Goal: Contribute content: Contribute content

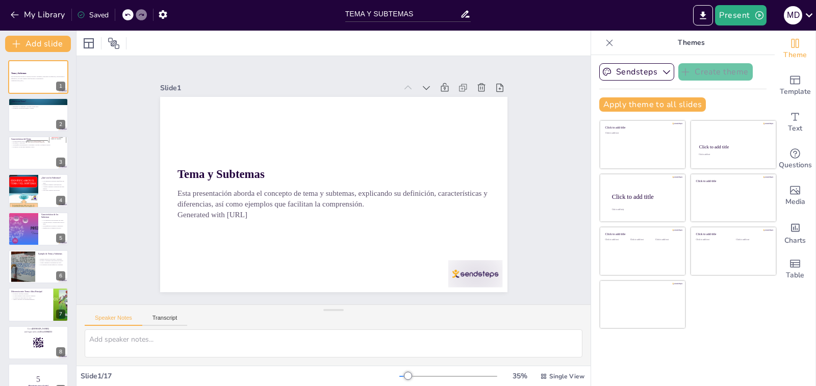
checkbox input "true"
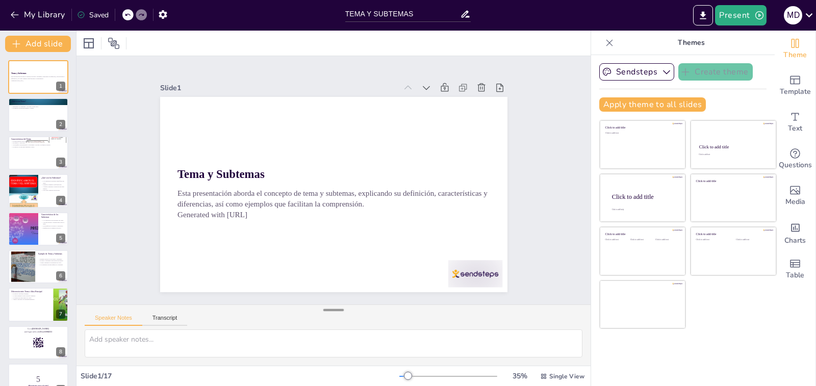
checkbox input "true"
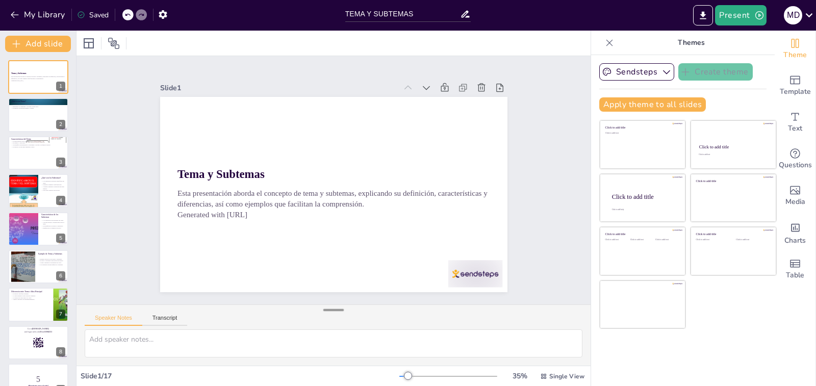
checkbox input "true"
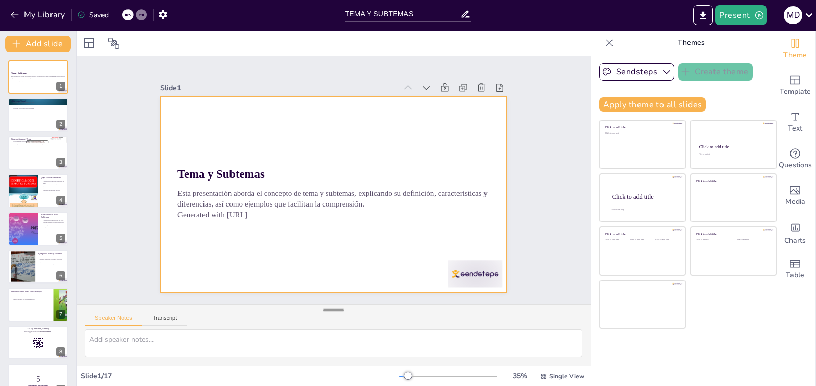
checkbox input "true"
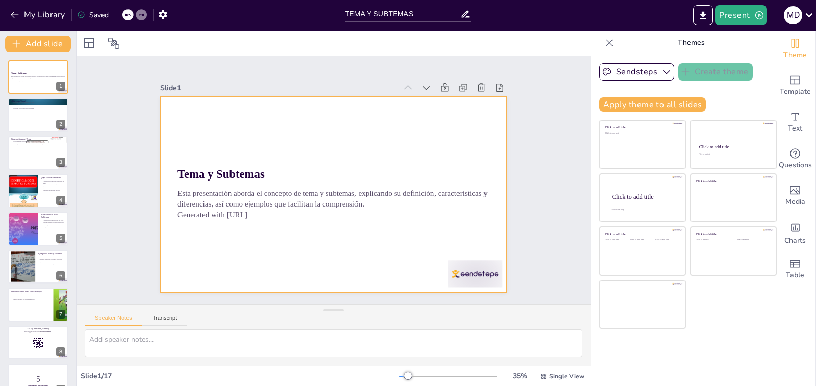
checkbox input "true"
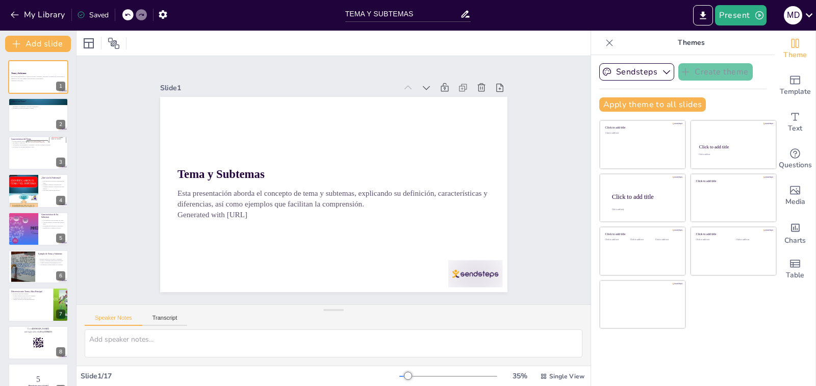
checkbox input "true"
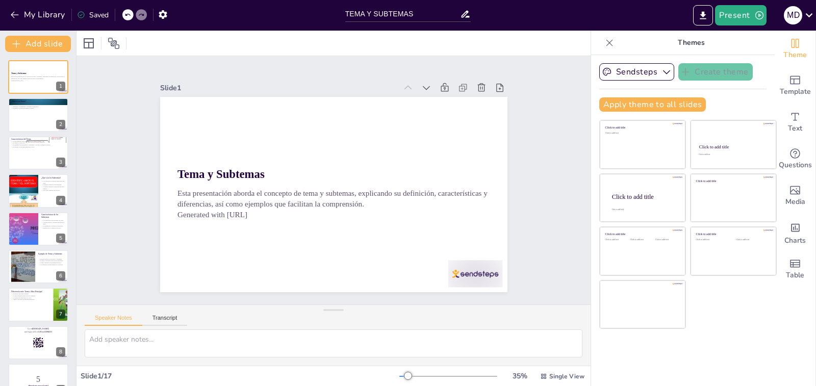
checkbox input "true"
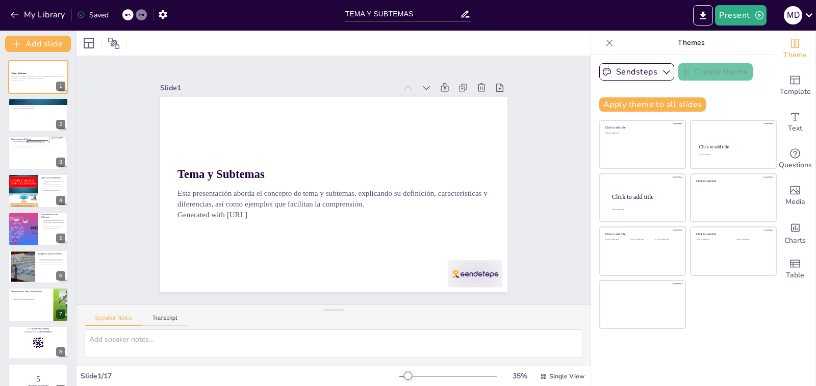
checkbox input "true"
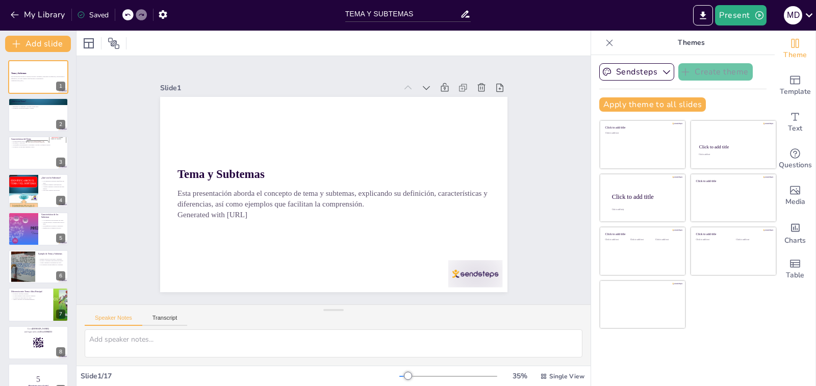
checkbox input "true"
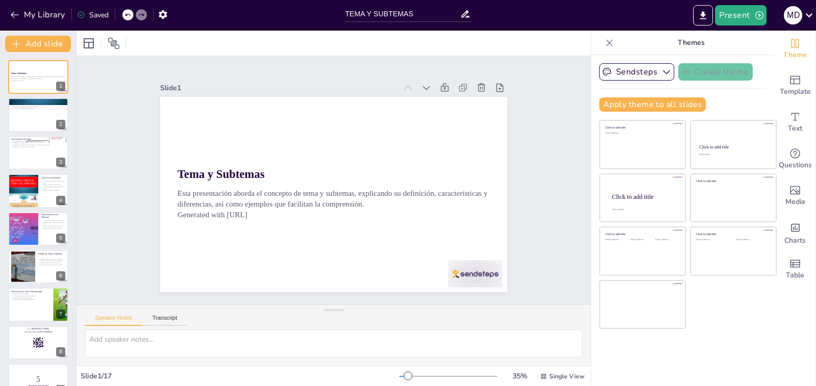
checkbox input "true"
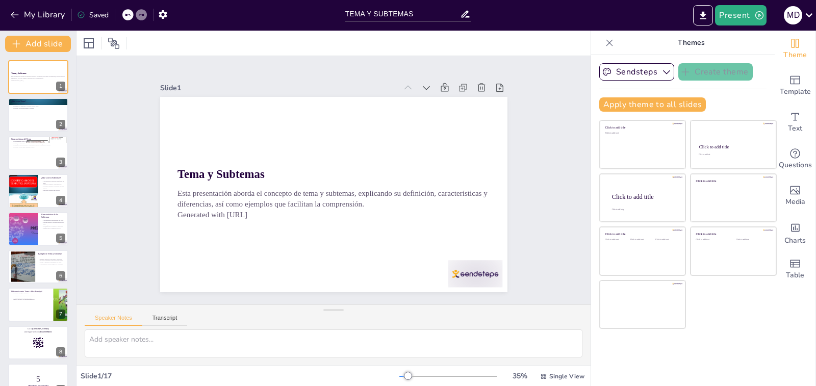
checkbox input "true"
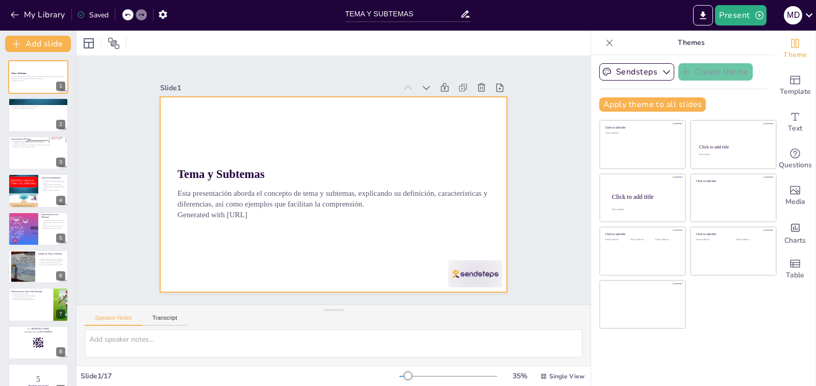
checkbox input "true"
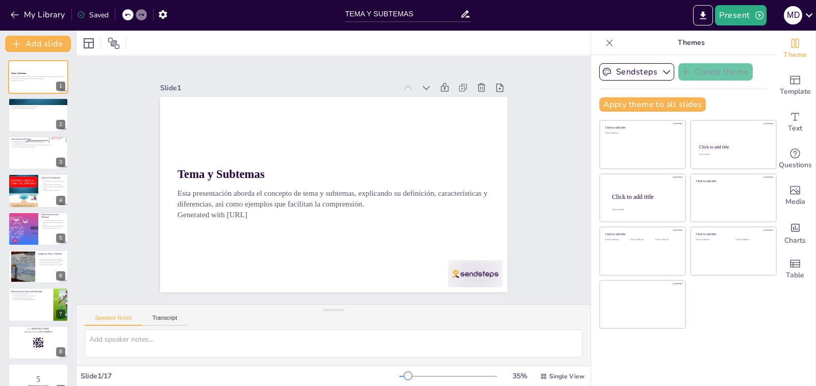
checkbox input "true"
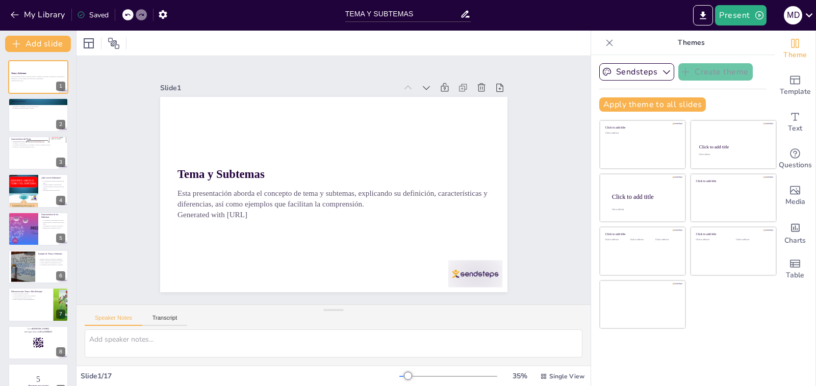
checkbox input "true"
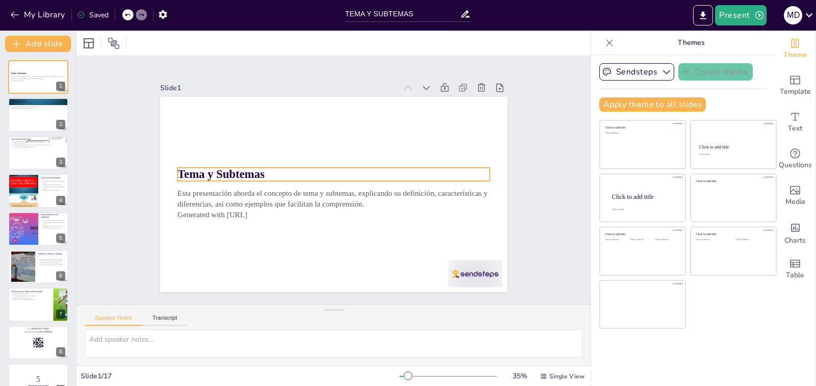
checkbox input "true"
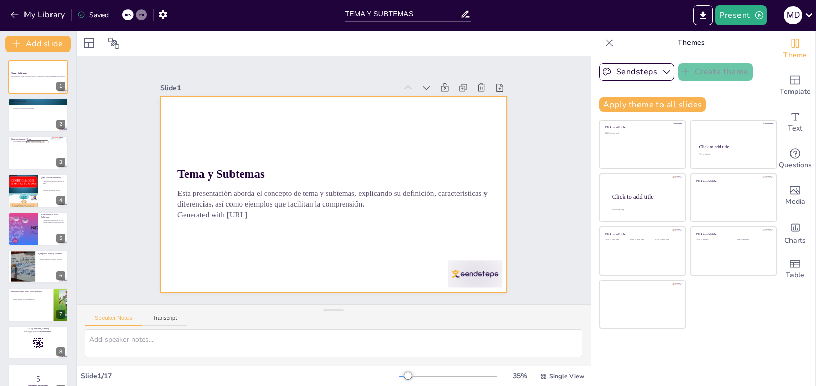
checkbox input "true"
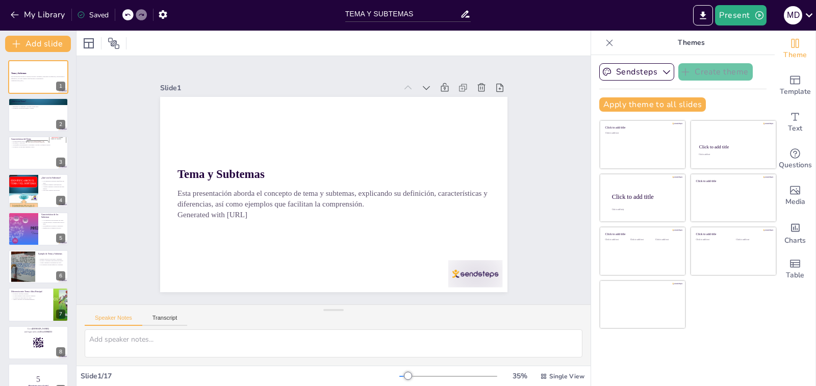
click at [317, 83] on div "Slide 1" at bounding box center [278, 88] width 237 height 10
checkbox input "true"
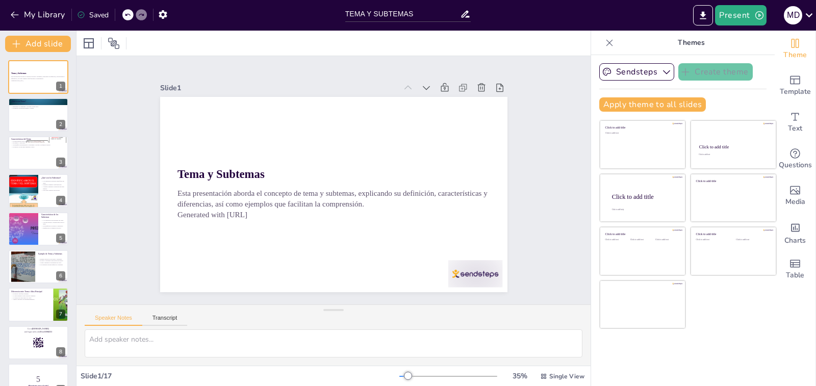
checkbox input "true"
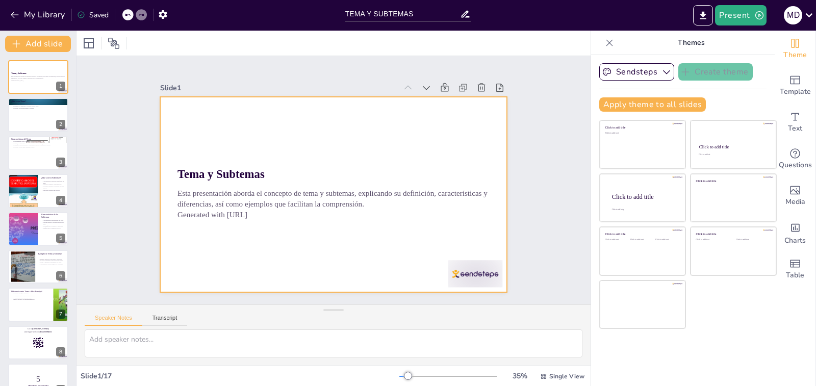
checkbox input "true"
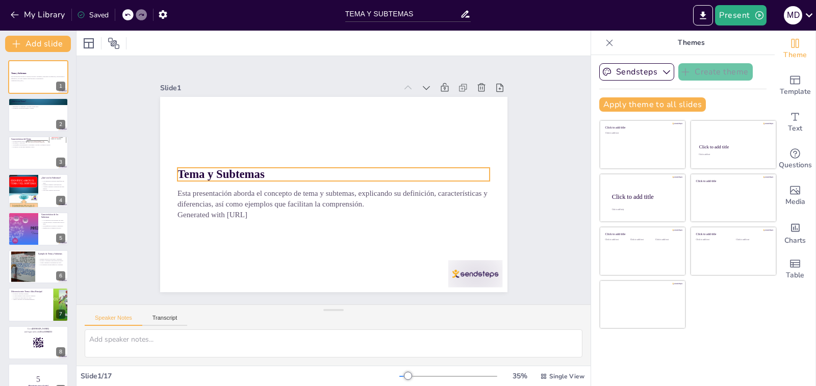
checkbox input "true"
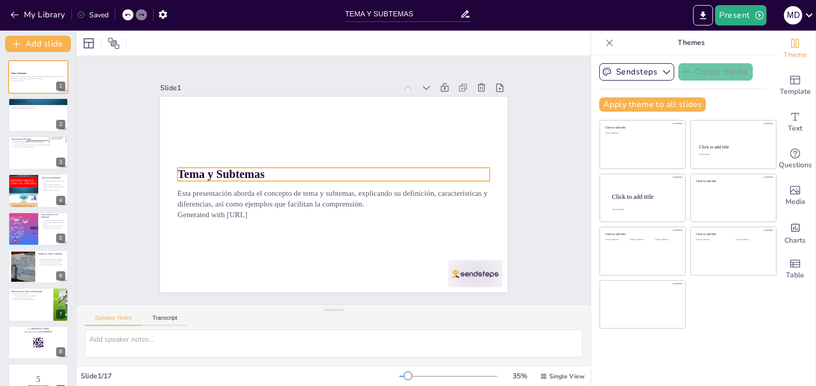
checkbox input "true"
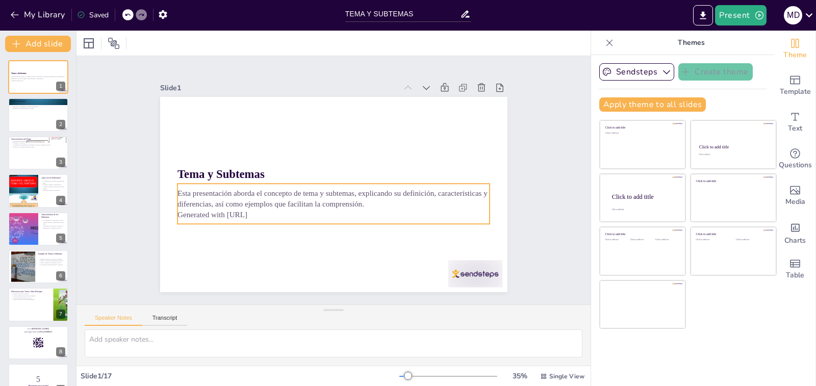
checkbox input "true"
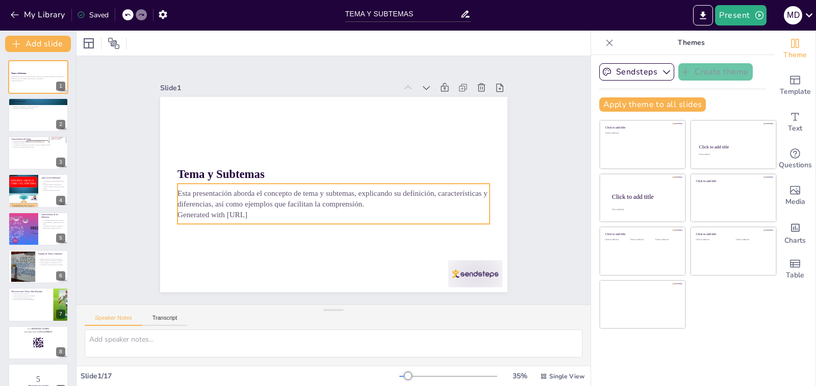
checkbox input "true"
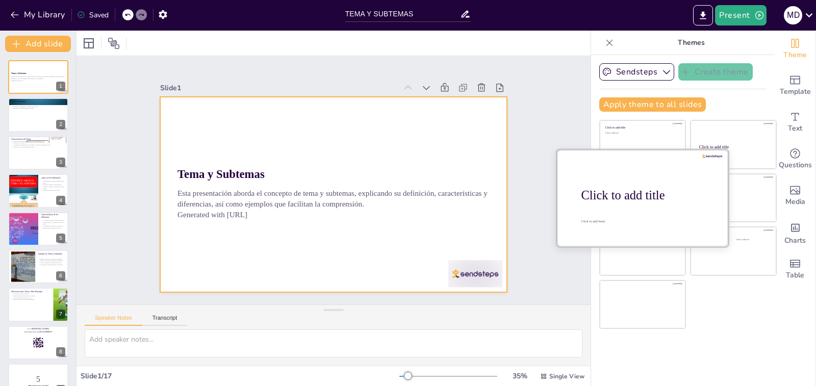
checkbox input "true"
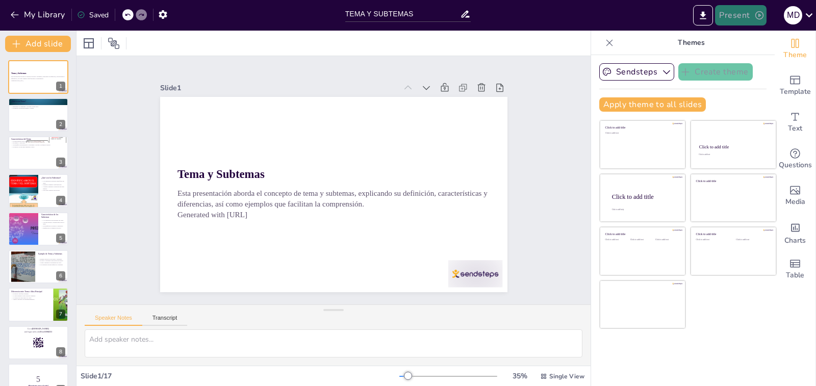
checkbox input "true"
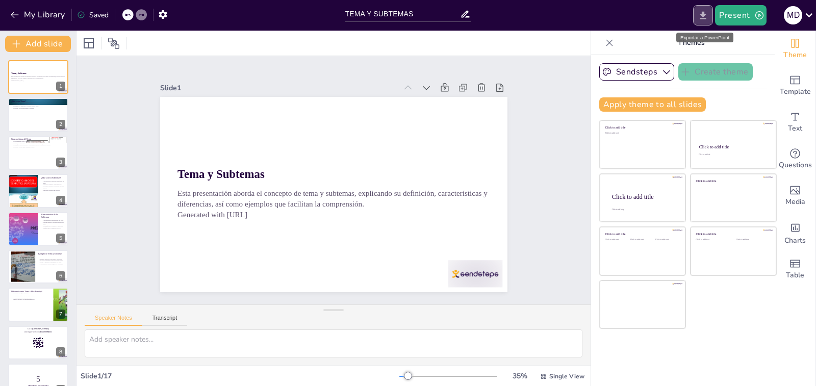
click at [705, 20] on icon "Export to PowerPoint" at bounding box center [703, 15] width 11 height 11
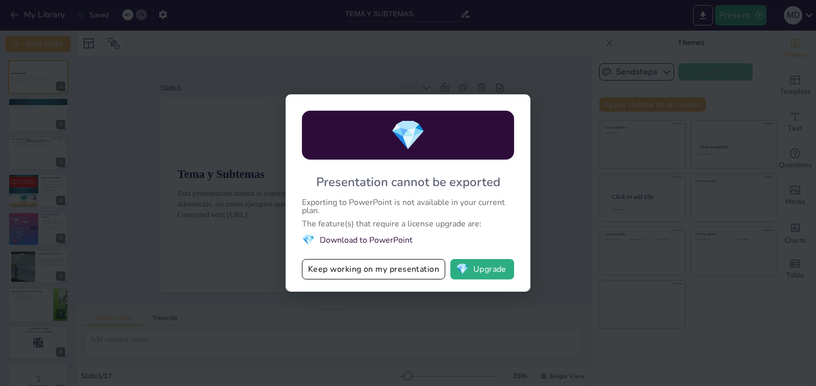
click at [377, 240] on li "💎 Download to PowerPoint" at bounding box center [408, 240] width 212 height 14
click at [306, 239] on span "💎" at bounding box center [308, 240] width 13 height 14
click at [474, 269] on button "💎 Upgrade" at bounding box center [482, 269] width 64 height 20
checkbox input "true"
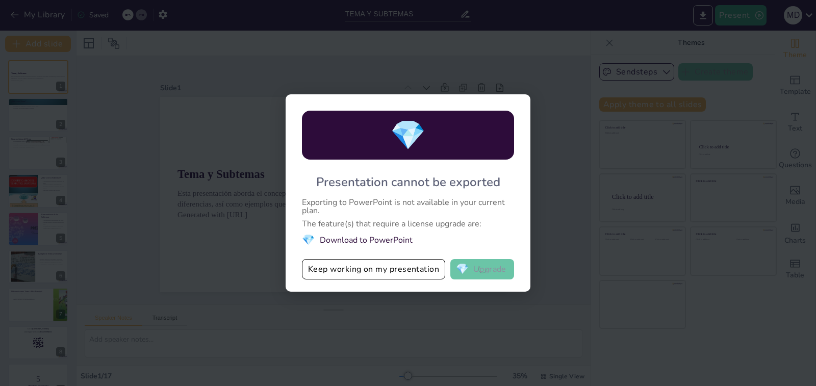
checkbox input "true"
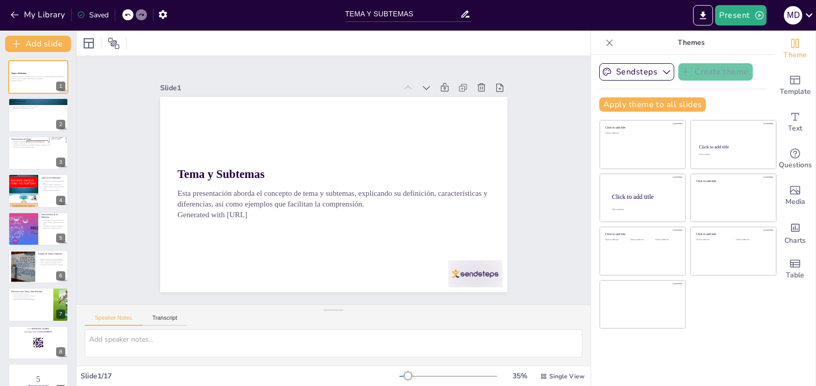
checkbox input "true"
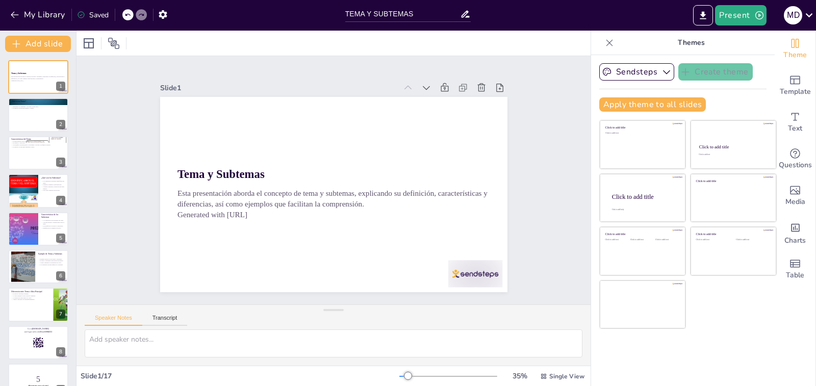
checkbox input "true"
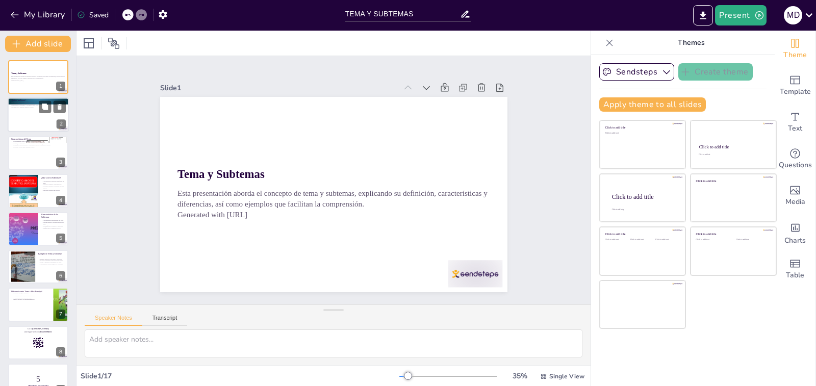
checkbox input "true"
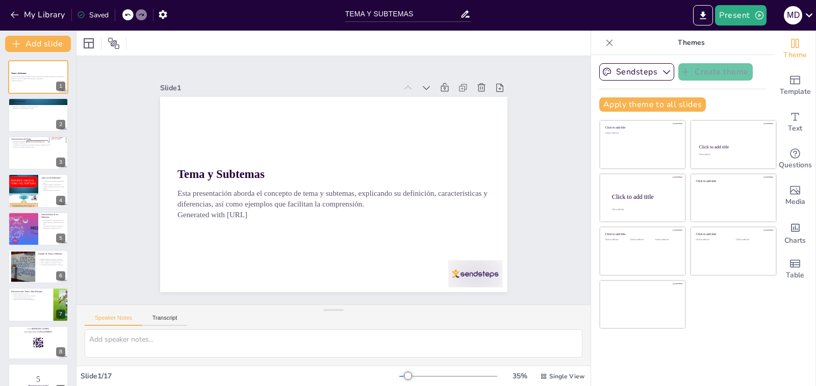
checkbox input "true"
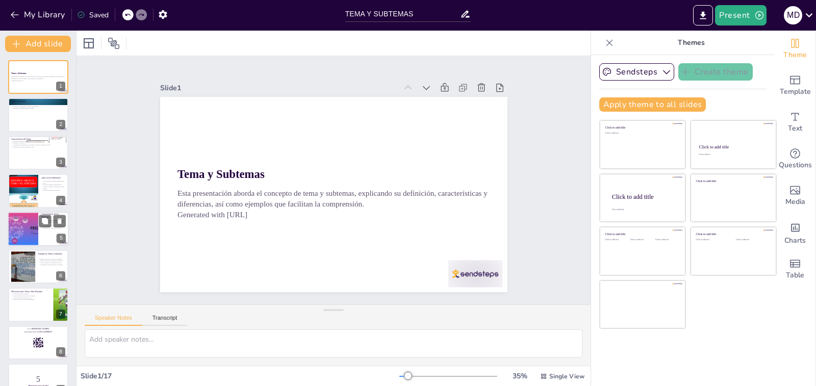
checkbox input "true"
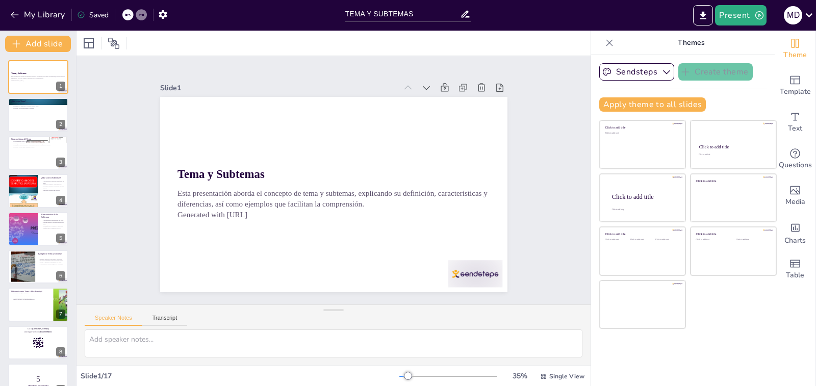
checkbox input "true"
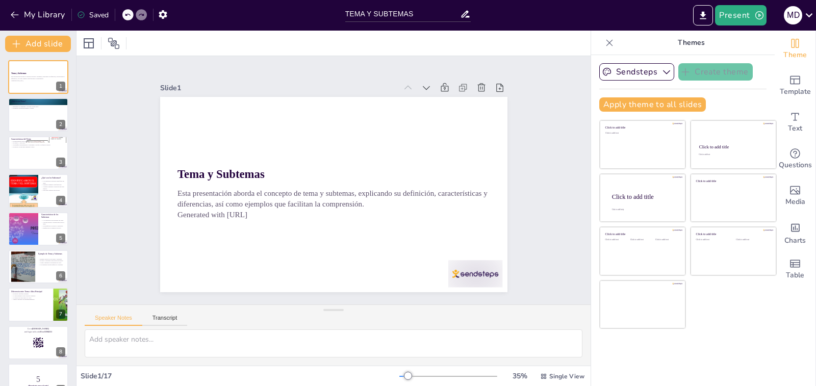
checkbox input "true"
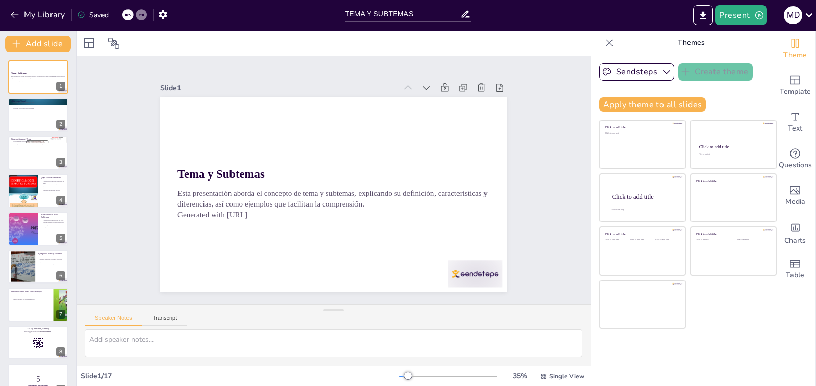
checkbox input "true"
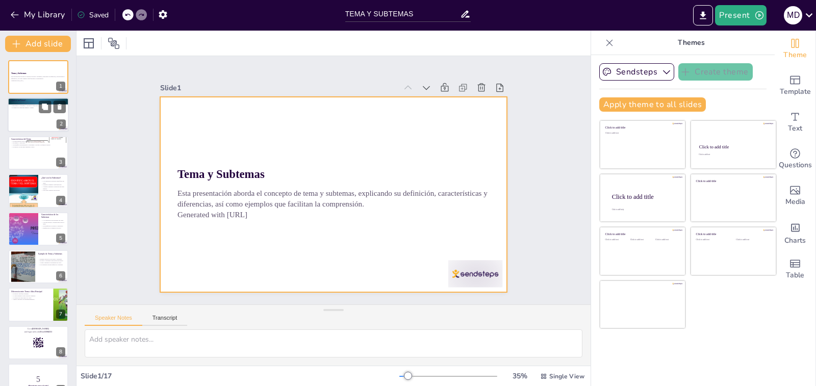
checkbox input "true"
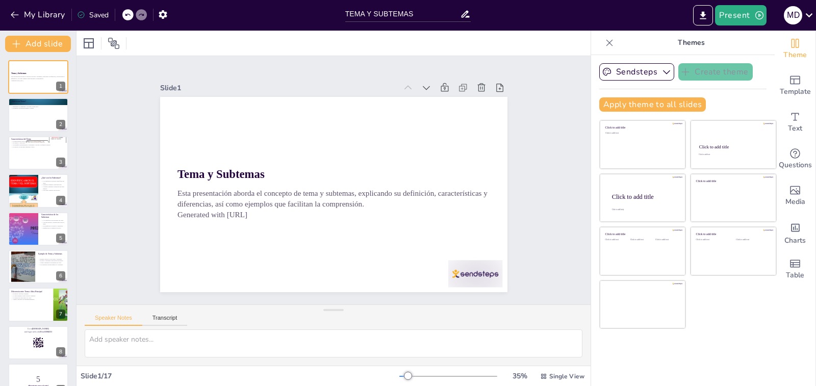
checkbox input "true"
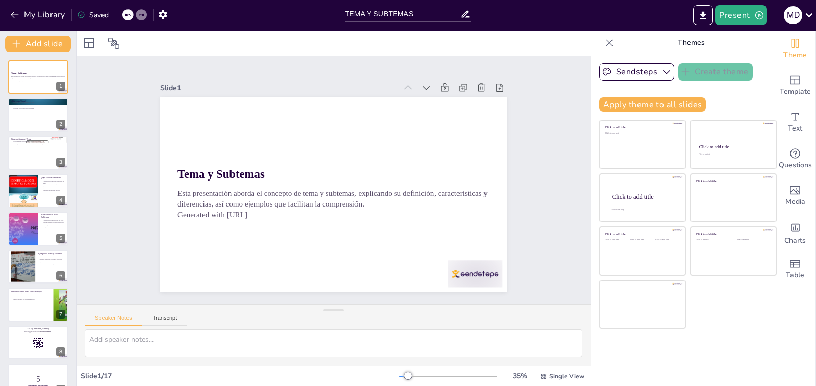
checkbox input "true"
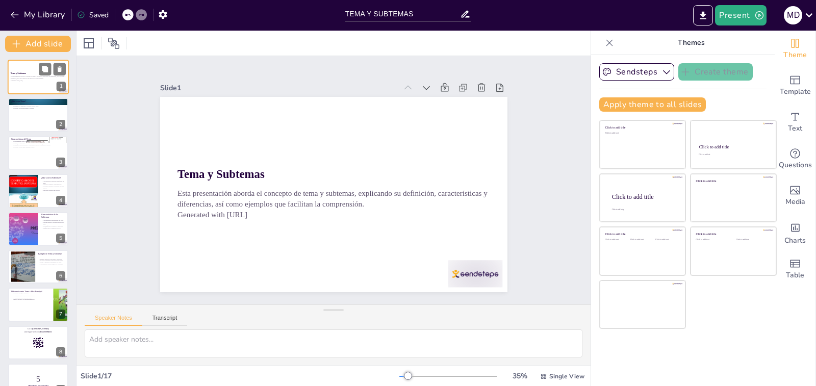
checkbox input "true"
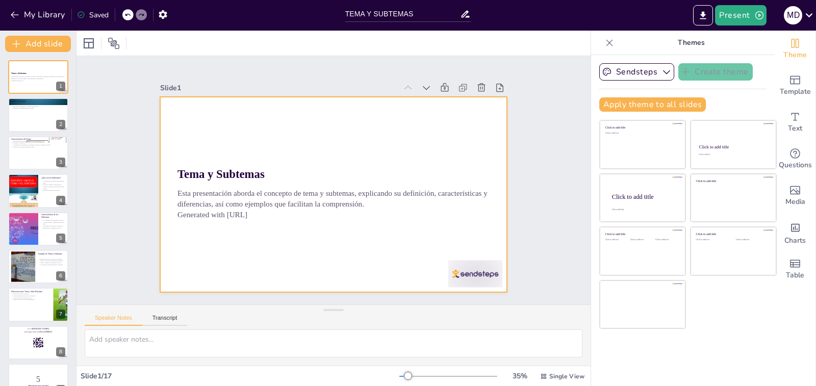
checkbox input "true"
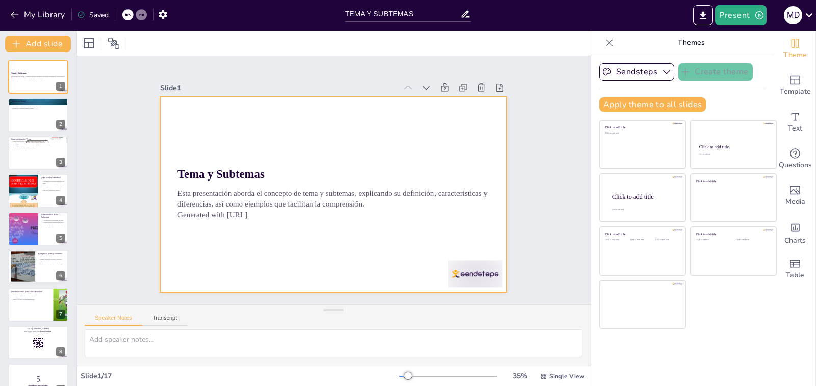
checkbox input "true"
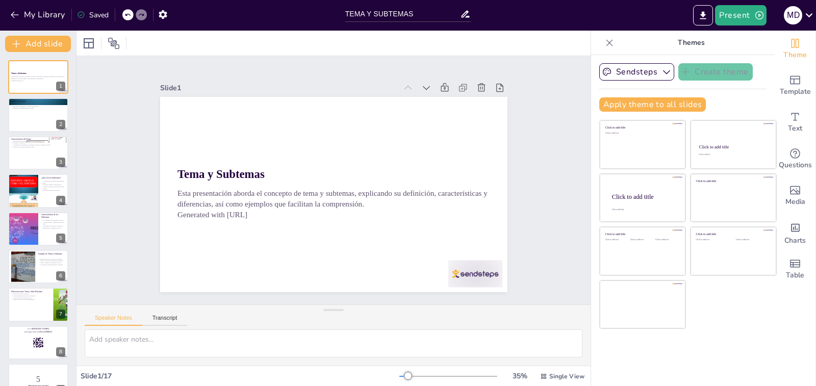
checkbox input "true"
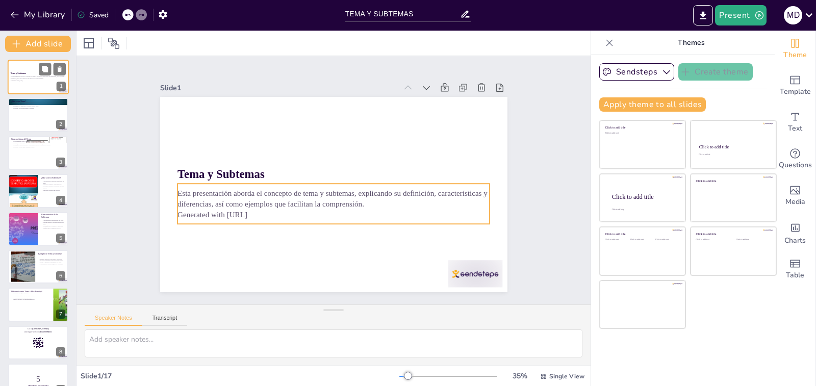
click at [31, 81] on p "Generated with [URL]" at bounding box center [38, 81] width 55 height 2
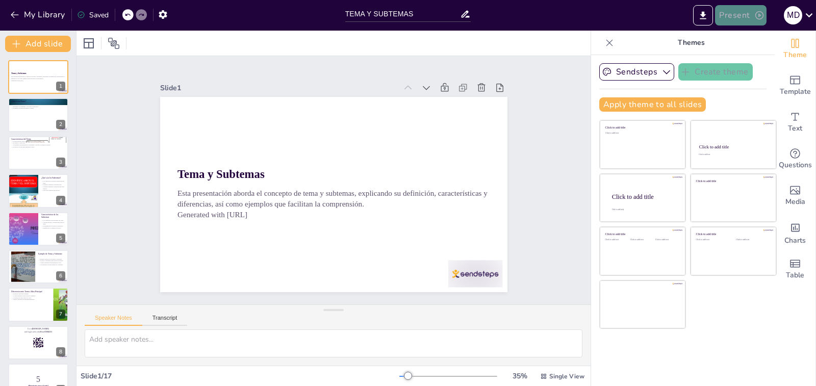
click at [744, 17] on button "Present" at bounding box center [740, 15] width 51 height 20
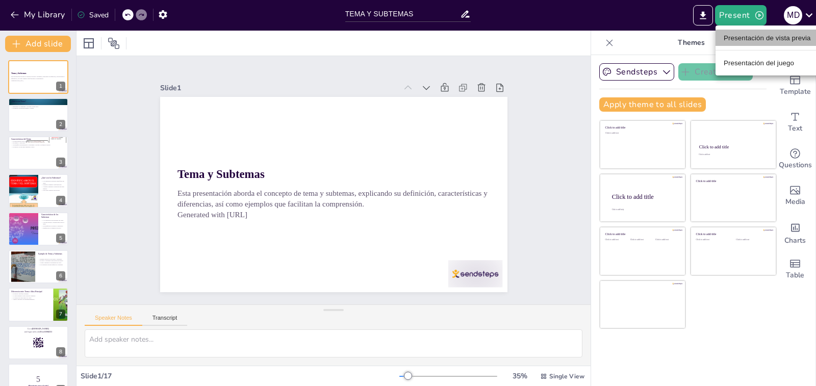
click at [749, 38] on font "Presentación de vista previa" at bounding box center [767, 38] width 87 height 8
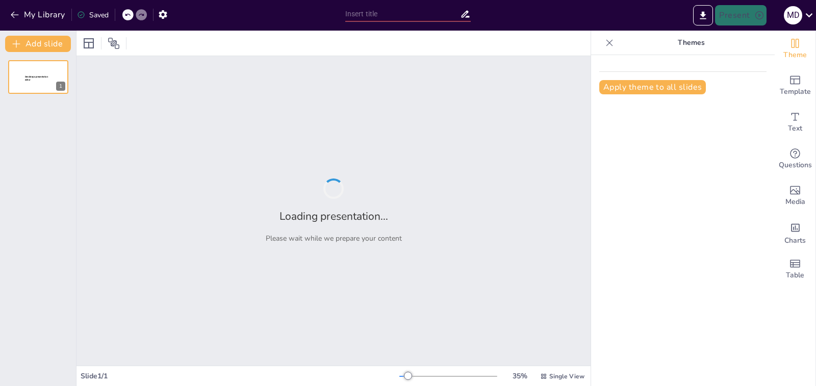
type input "TEMA Y SUBTEMAS"
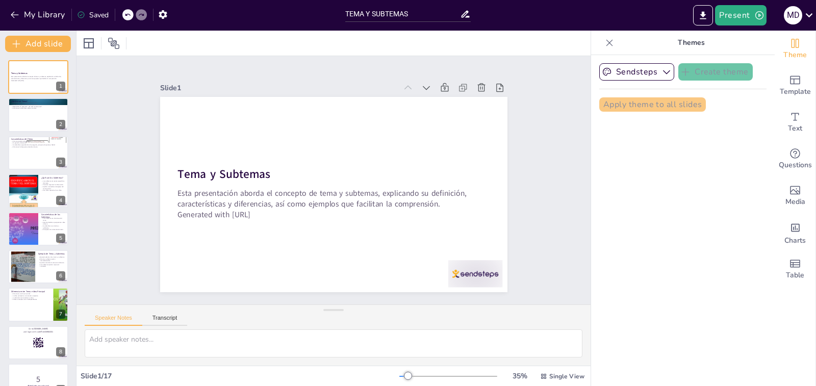
checkbox input "true"
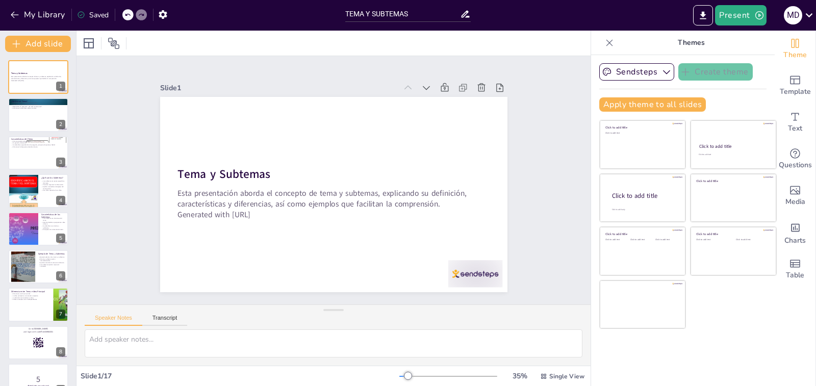
checkbox input "true"
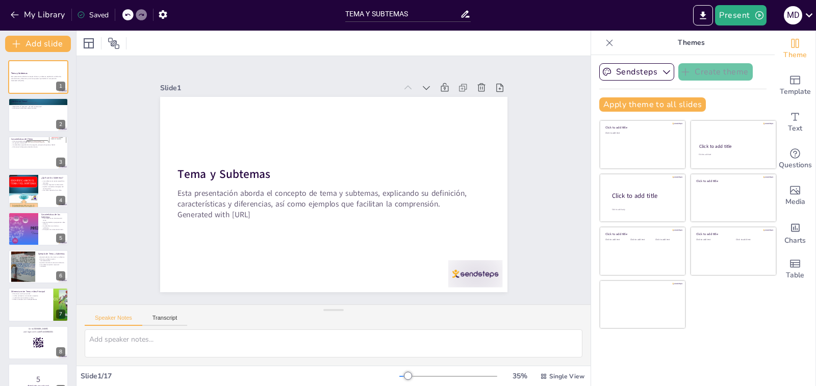
checkbox input "true"
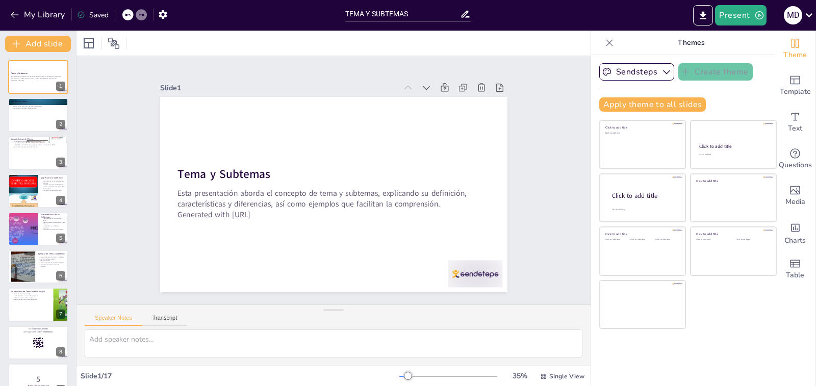
checkbox input "true"
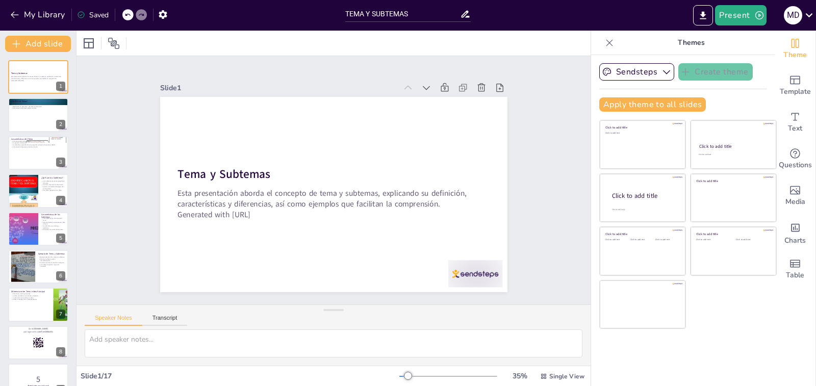
checkbox input "true"
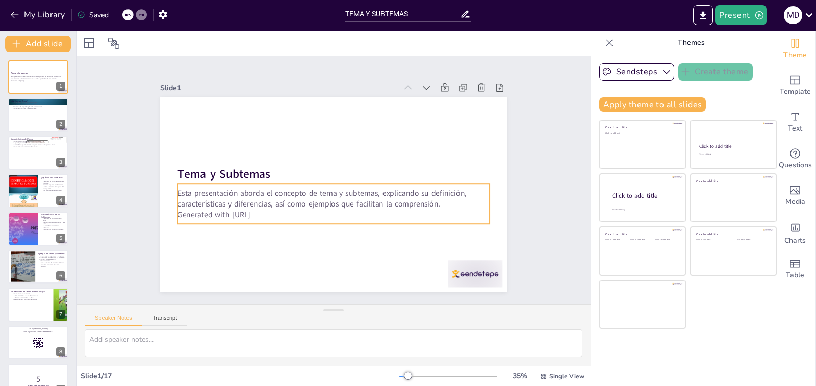
checkbox input "true"
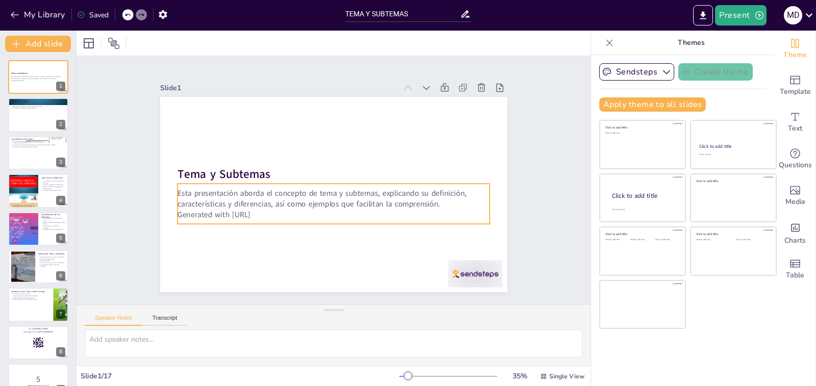
checkbox input "true"
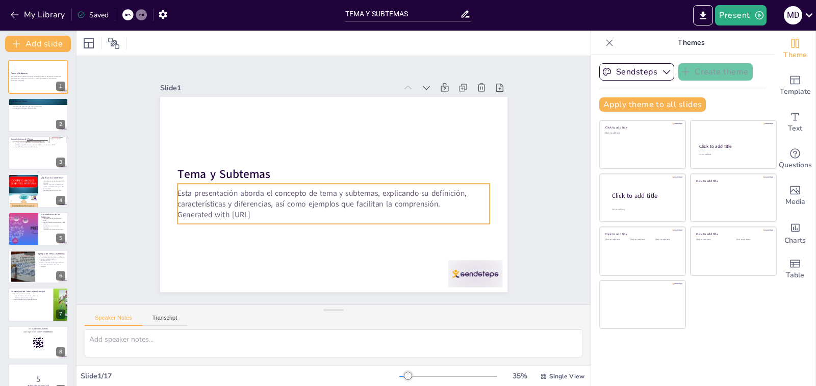
checkbox input "true"
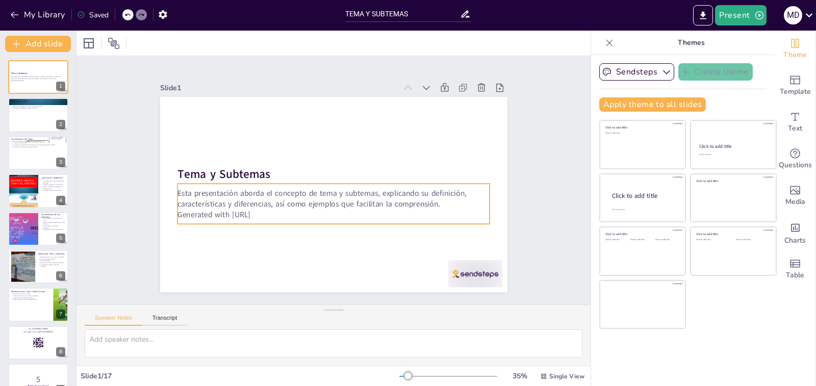
checkbox input "true"
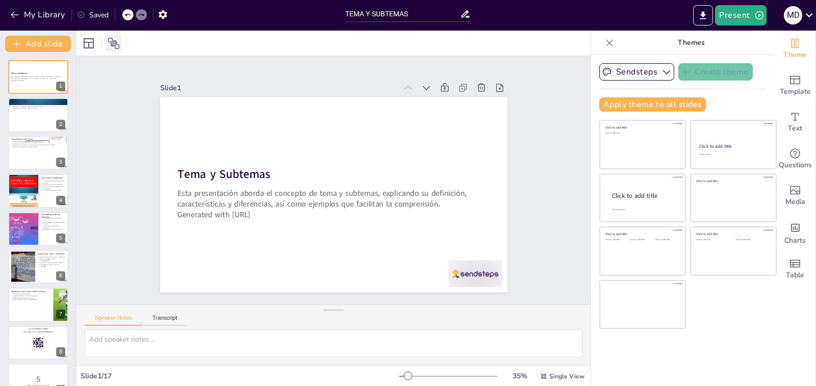
click at [115, 46] on icon at bounding box center [113, 43] width 11 height 11
checkbox input "true"
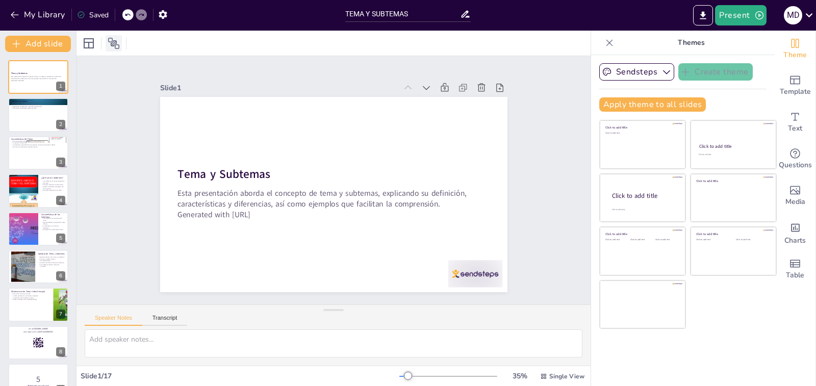
checkbox input "true"
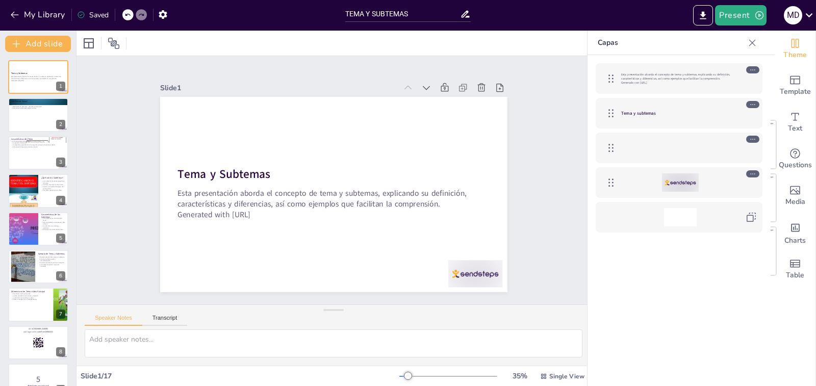
checkbox input "true"
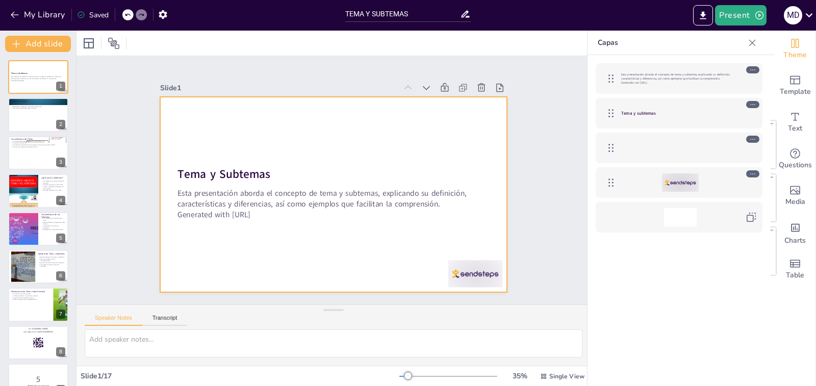
checkbox input "true"
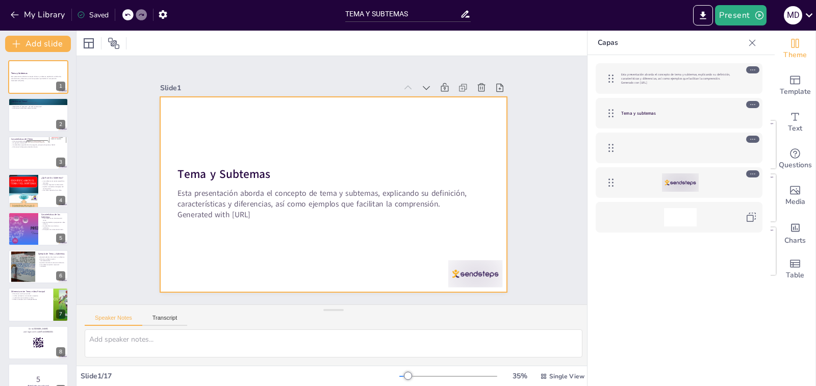
checkbox input "true"
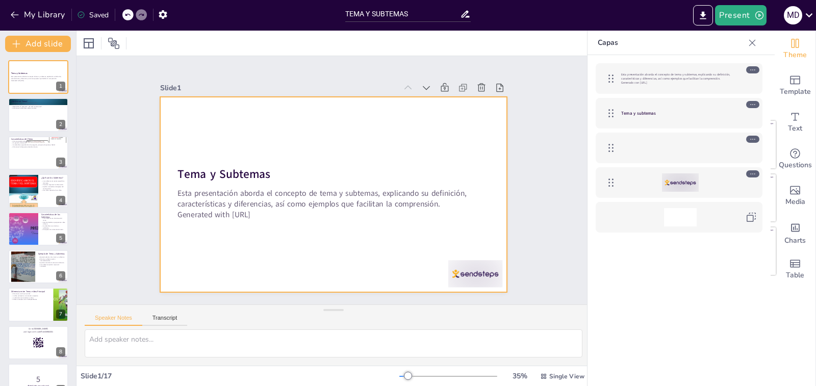
checkbox input "true"
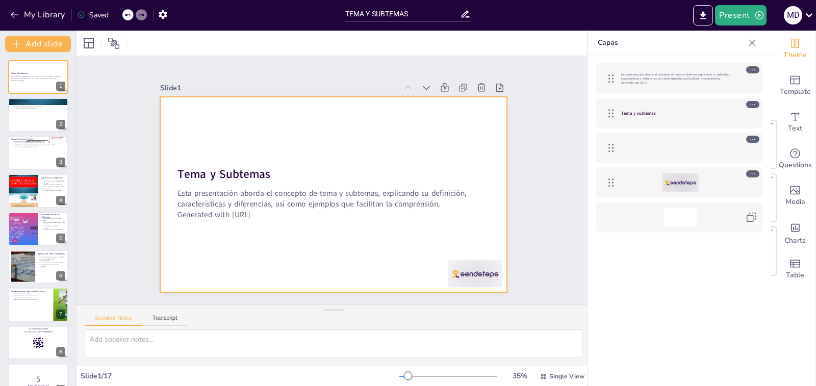
checkbox input "true"
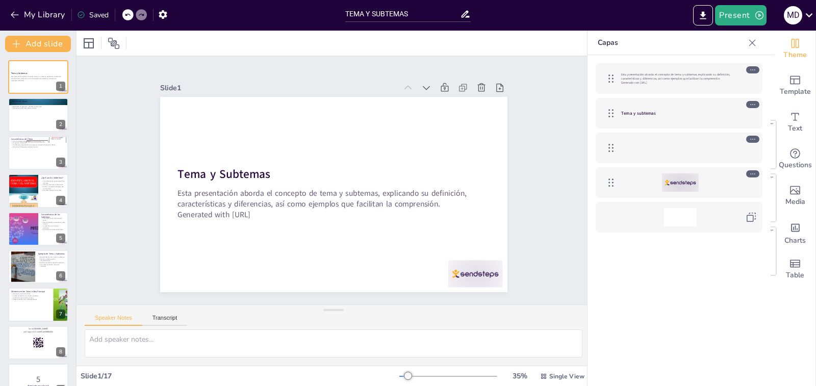
checkbox input "true"
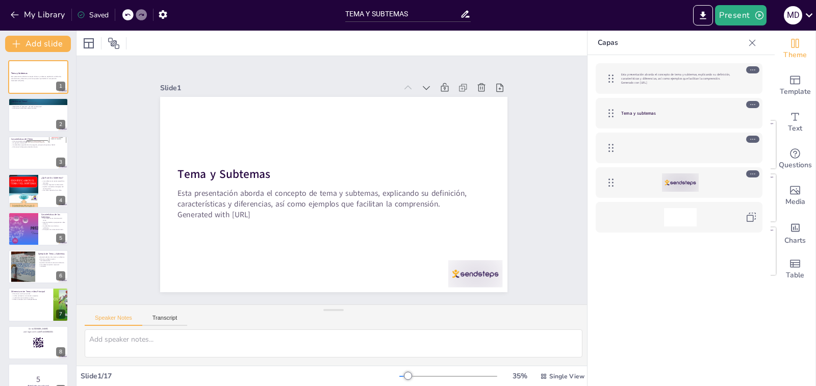
checkbox input "true"
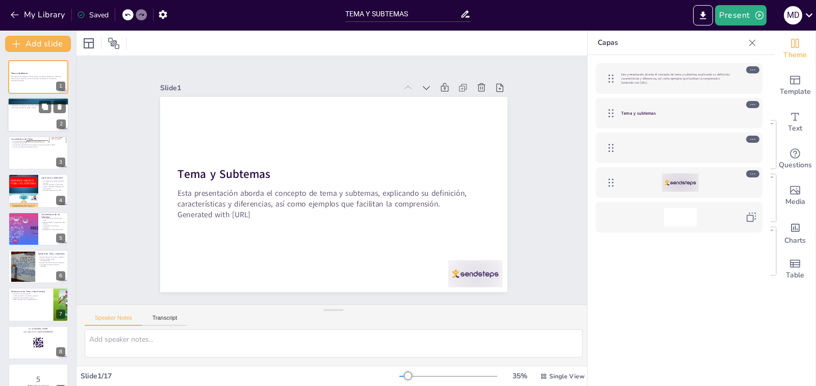
checkbox input "true"
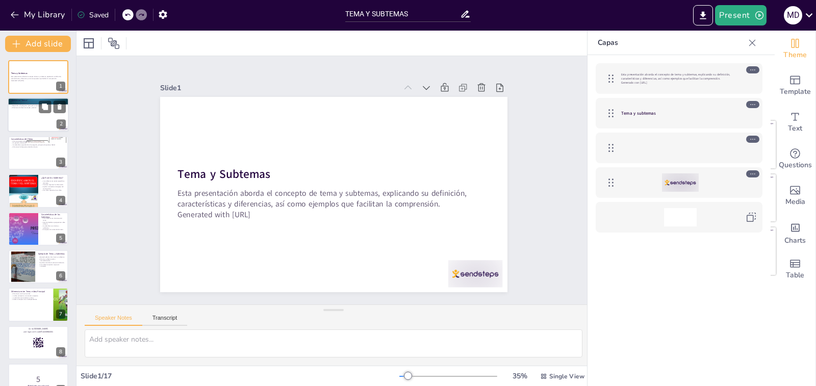
click at [44, 120] on div at bounding box center [38, 115] width 61 height 35
type textarea "El tema es fundamental en cualquier texto, ya que establece de qué se trata en …"
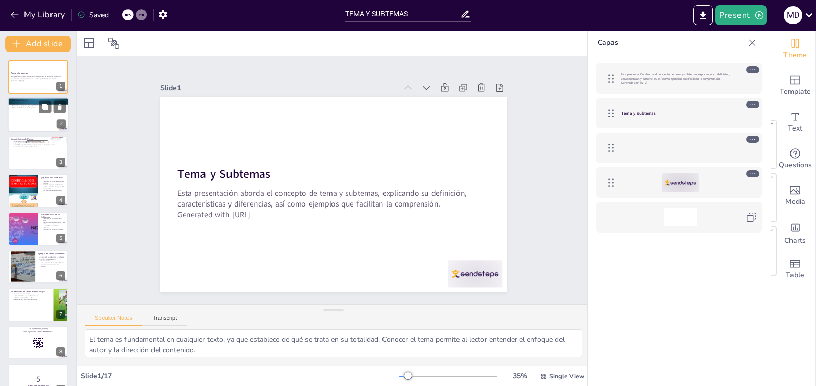
checkbox input "true"
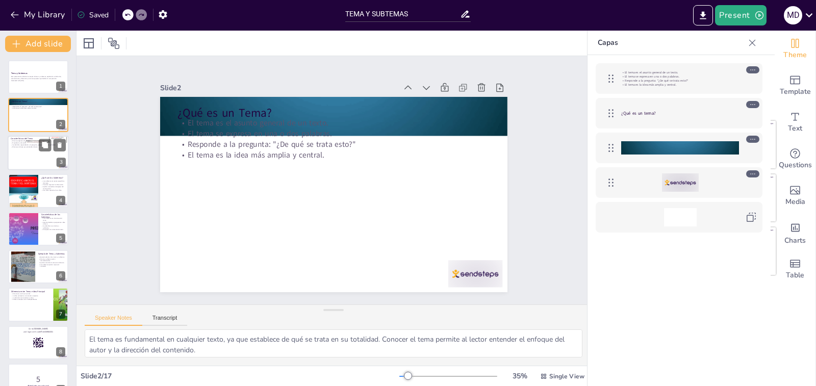
checkbox input "true"
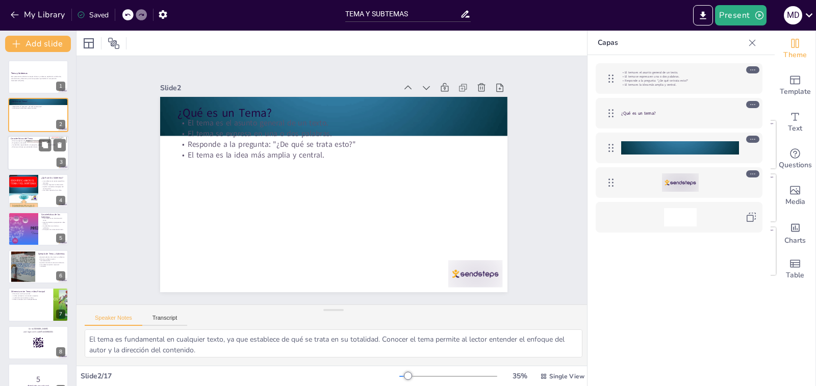
checkbox input "true"
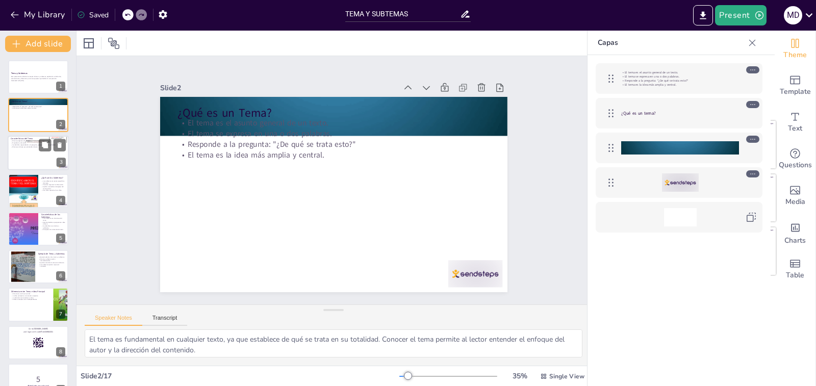
click at [36, 161] on div at bounding box center [38, 153] width 61 height 35
type textarea "Esta característica resalta la importancia del tema, ya que al comprenderlo, se…"
checkbox input "true"
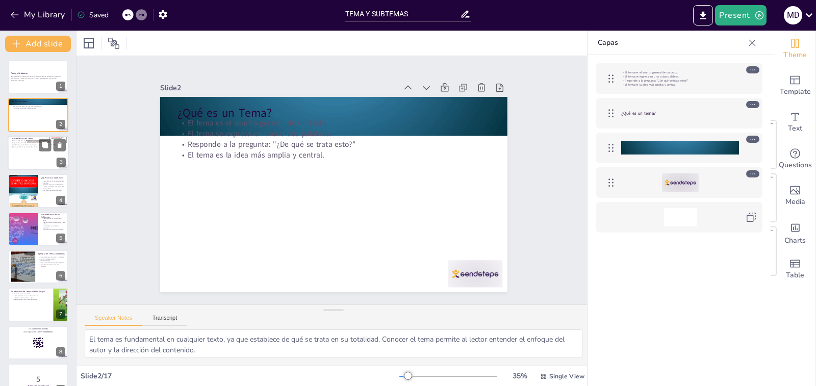
checkbox input "true"
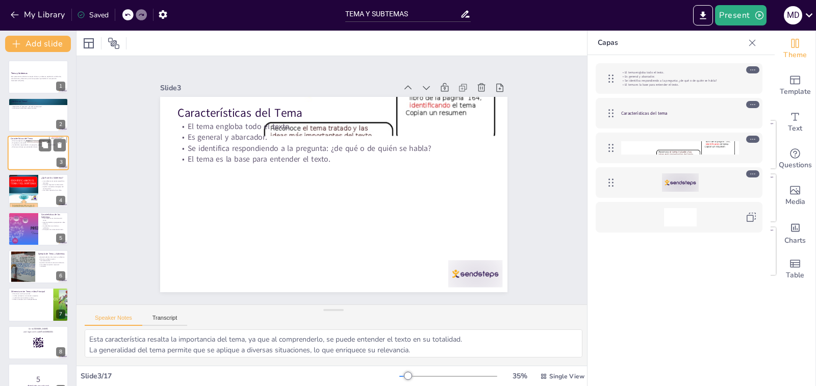
checkbox input "true"
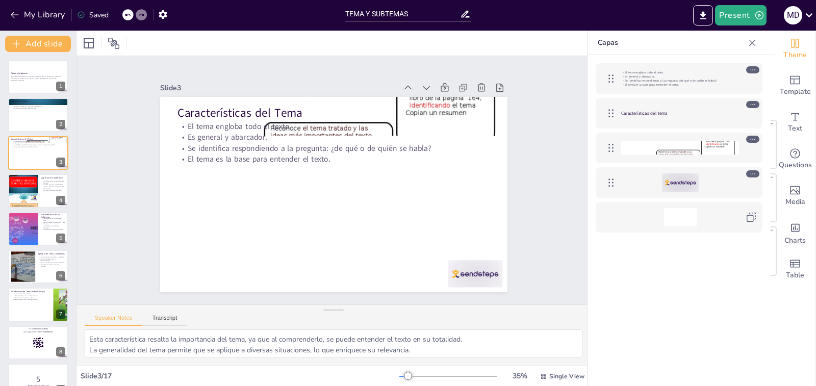
checkbox input "true"
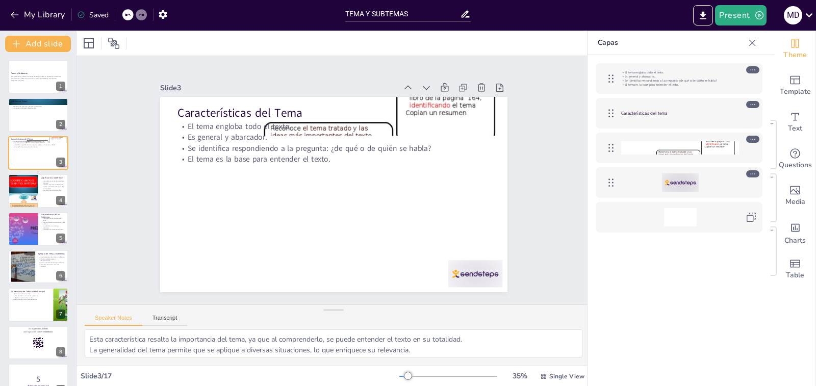
checkbox input "true"
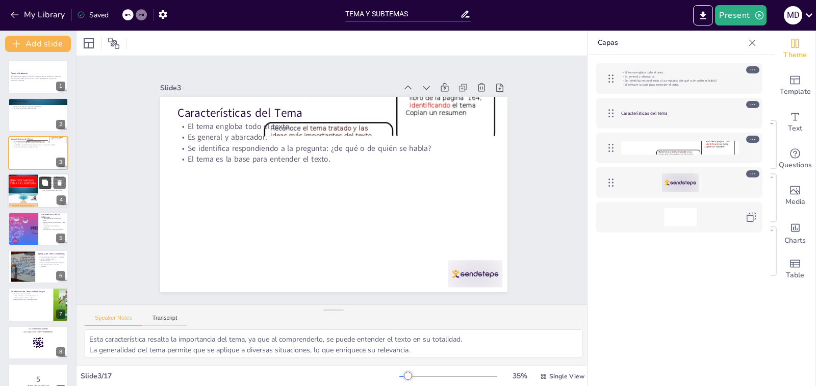
checkbox input "true"
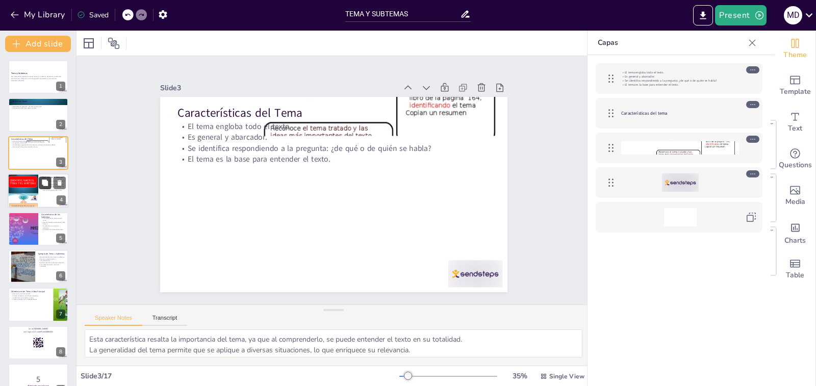
checkbox input "true"
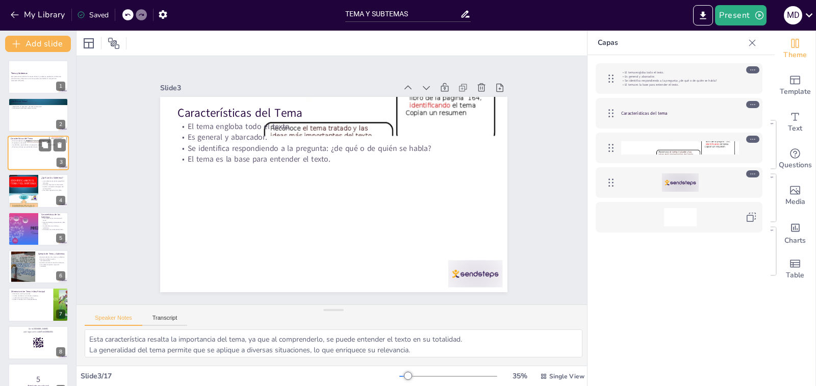
checkbox input "true"
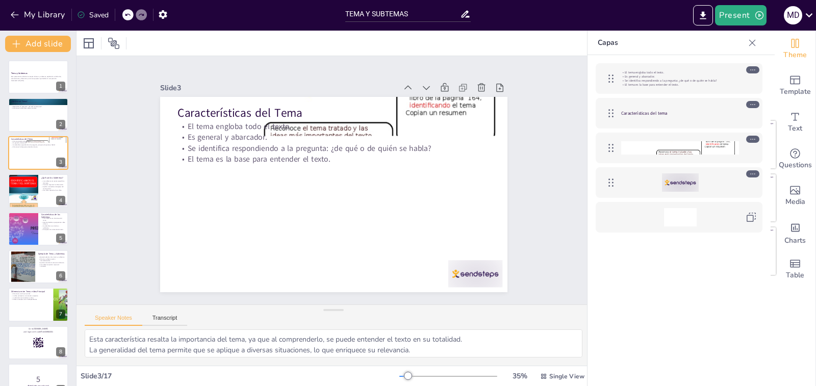
checkbox input "true"
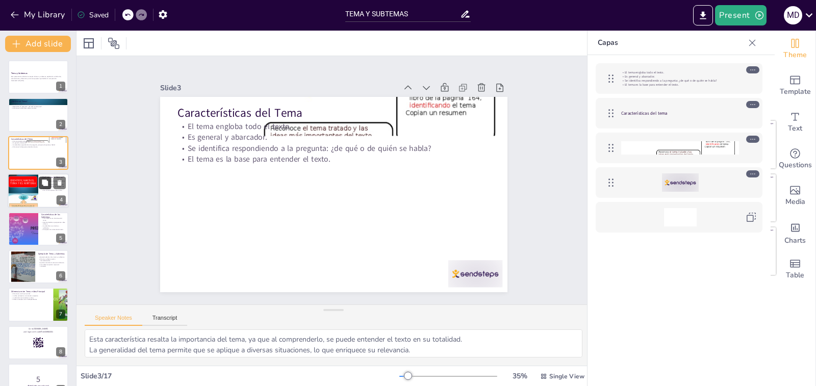
click at [46, 183] on icon at bounding box center [45, 182] width 6 height 6
type textarea "Esta característica permite que los subtemas aborden diferentes aspectos del te…"
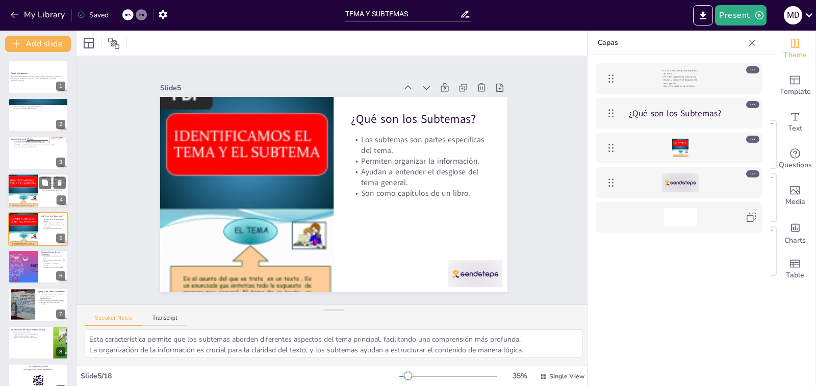
checkbox input "true"
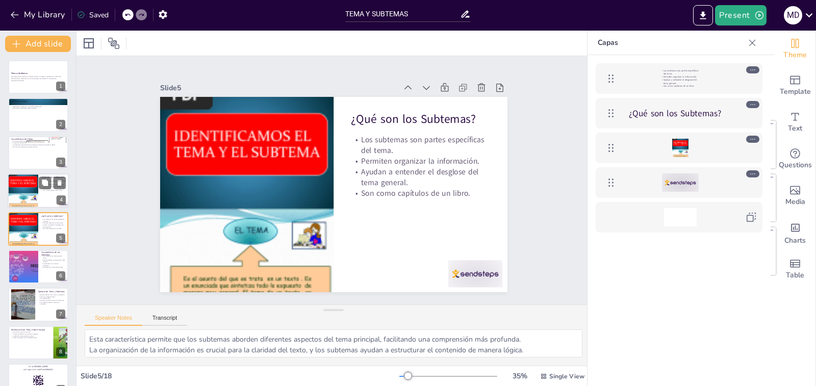
scroll to position [10, 0]
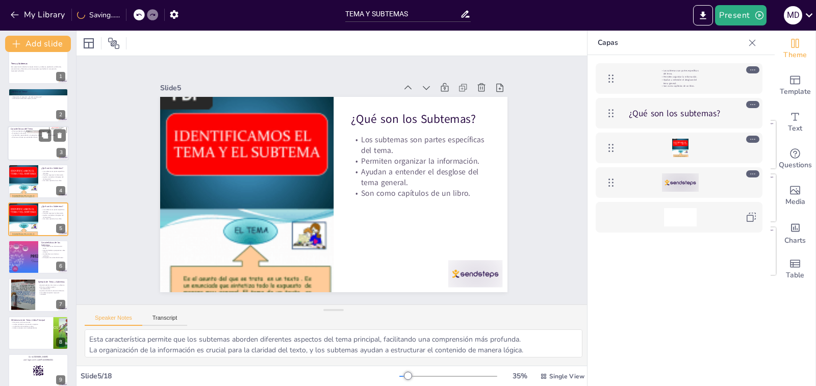
checkbox input "true"
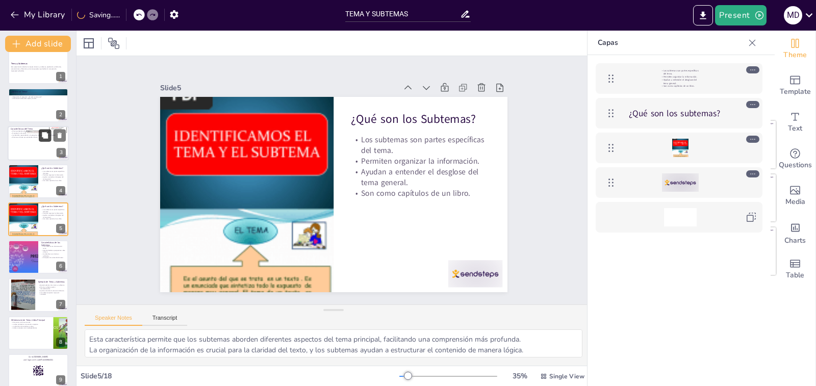
checkbox input "true"
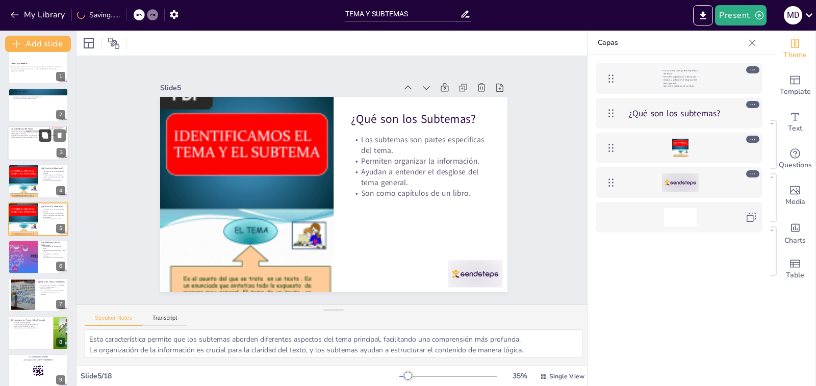
click at [41, 134] on icon at bounding box center [44, 135] width 7 height 7
type textarea "Esta característica resalta la importancia del tema, ya que al comprenderlo, se…"
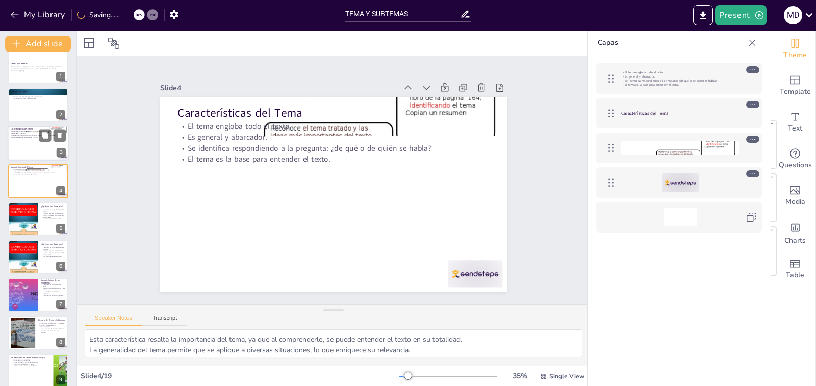
checkbox input "true"
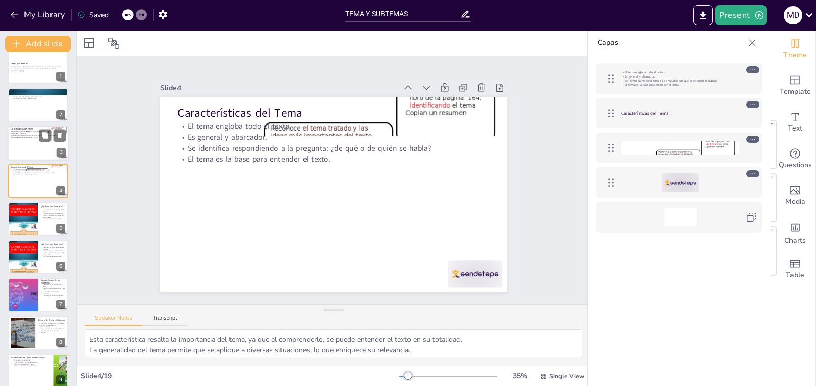
scroll to position [0, 0]
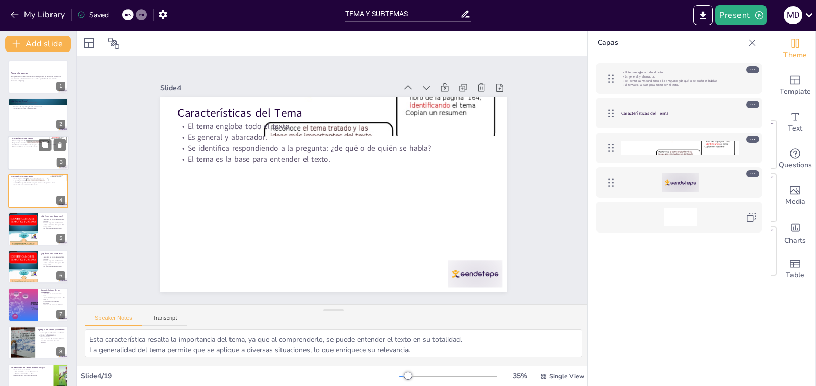
checkbox input "true"
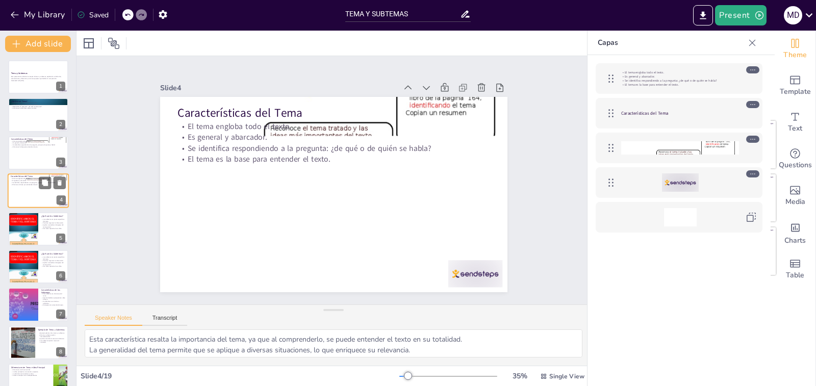
checkbox input "true"
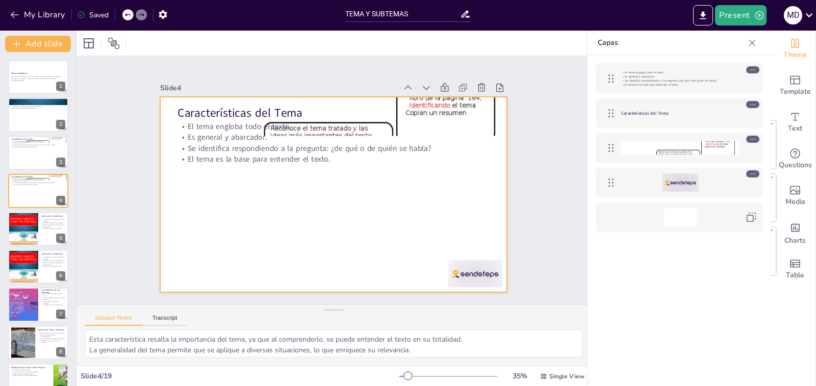
checkbox input "true"
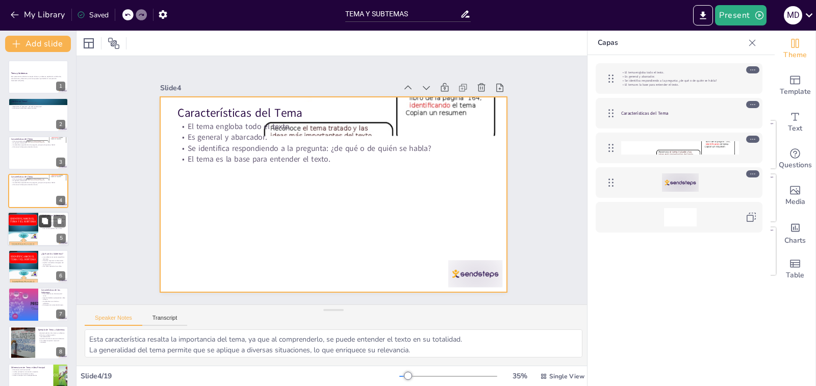
checkbox input "true"
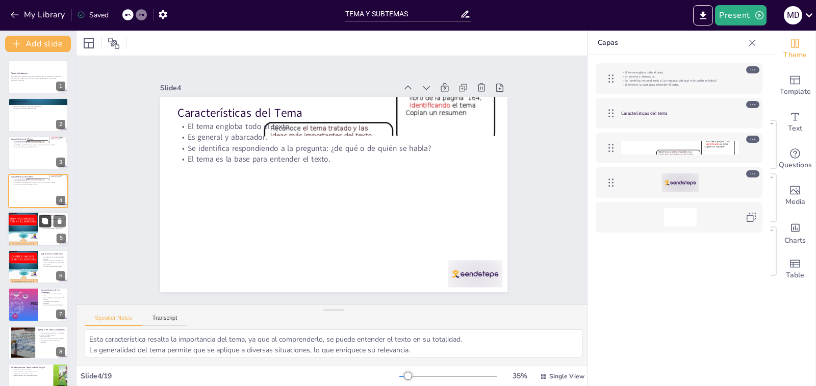
click at [42, 223] on icon at bounding box center [44, 220] width 7 height 7
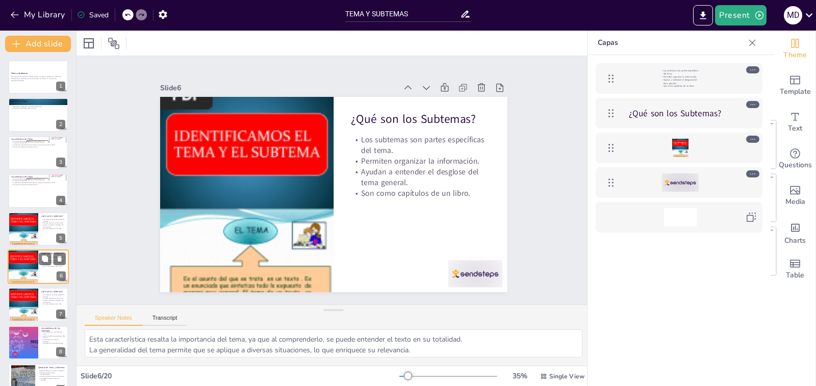
type textarea "Esta característica permite que los subtemas aborden diferentes aspectos del te…"
checkbox input "true"
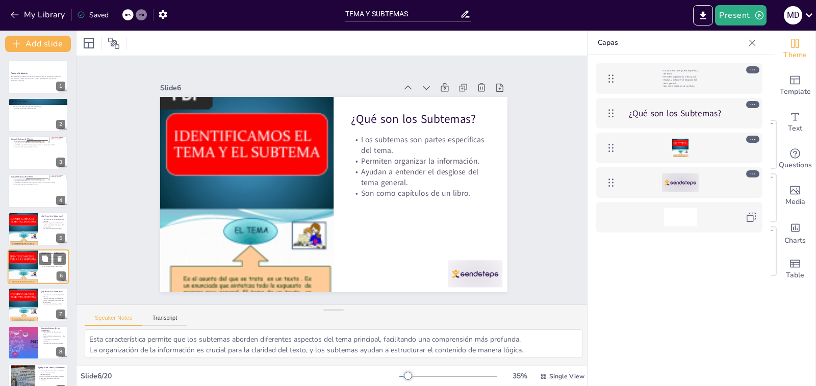
checkbox input "true"
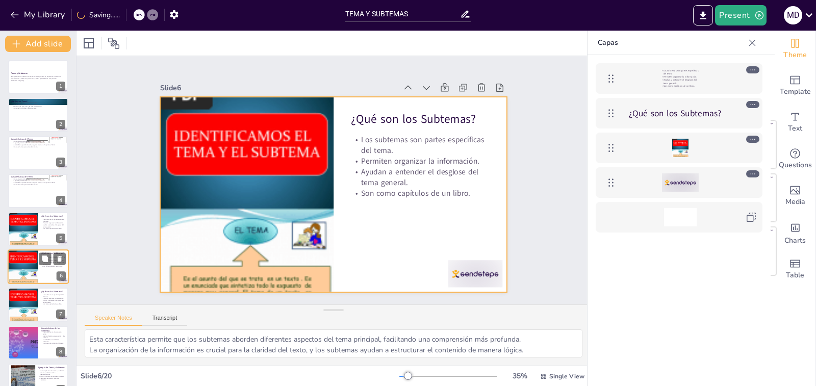
scroll to position [47, 0]
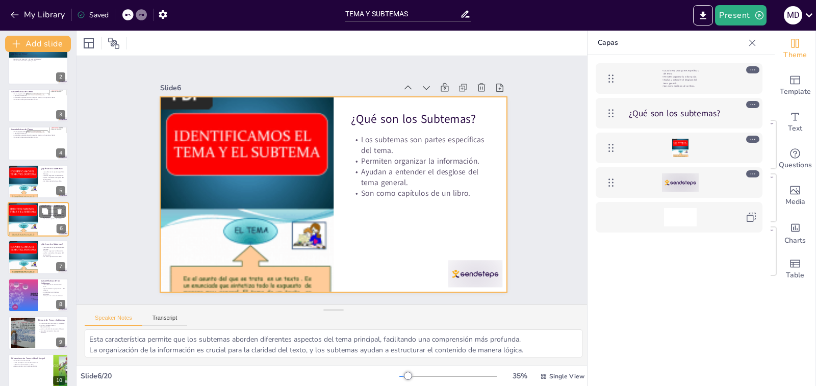
click at [38, 218] on div at bounding box center [38, 219] width 61 height 35
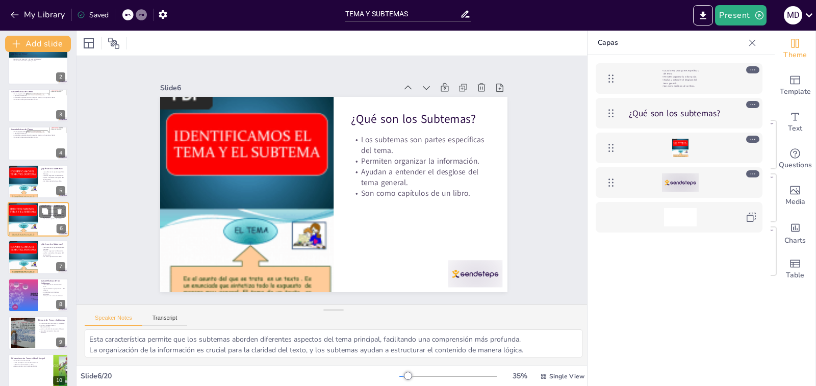
click at [38, 218] on div at bounding box center [38, 219] width 61 height 35
click at [37, 183] on div at bounding box center [23, 181] width 31 height 41
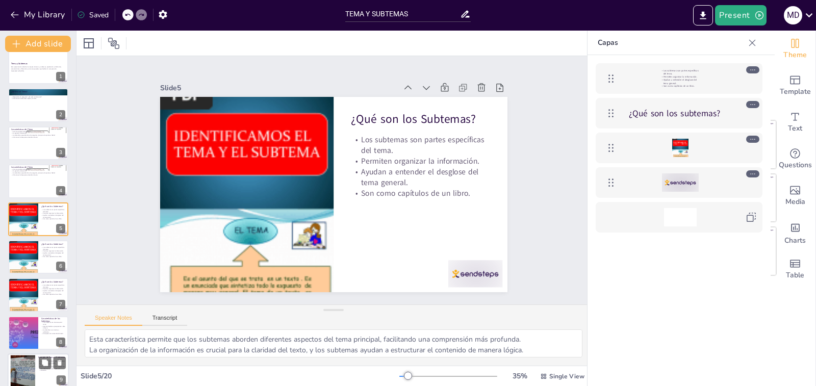
click at [25, 284] on div at bounding box center [23, 295] width 30 height 40
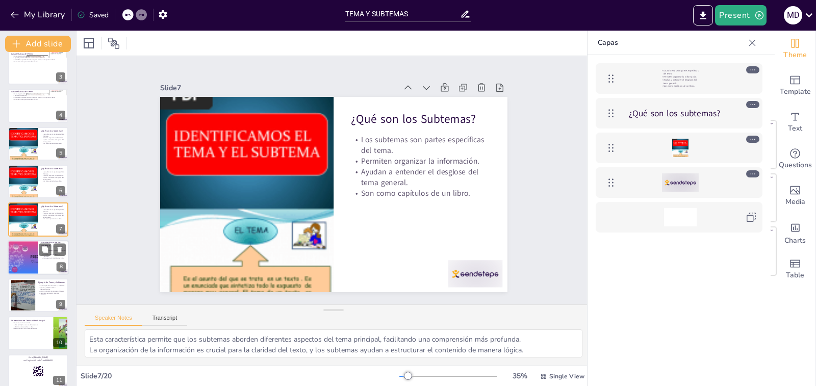
click at [32, 253] on div at bounding box center [23, 257] width 62 height 35
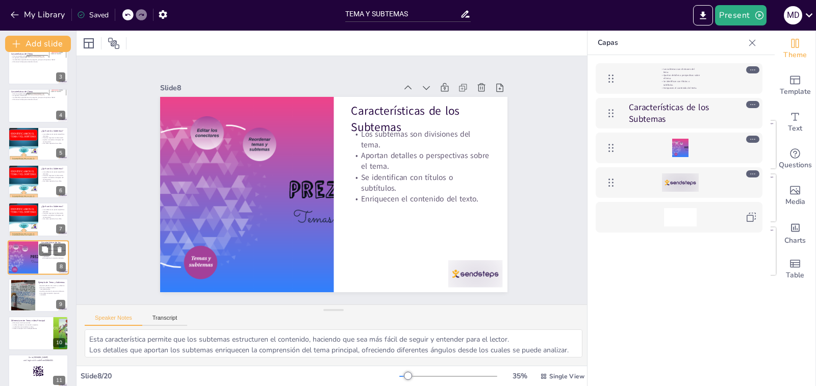
scroll to position [123, 0]
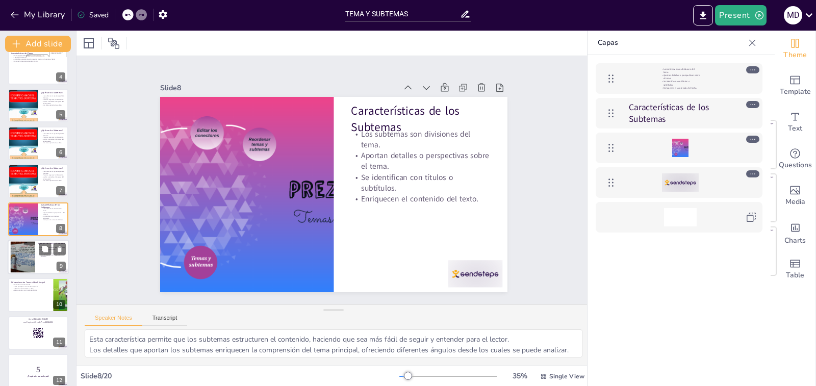
click at [31, 242] on div at bounding box center [22, 257] width 55 height 31
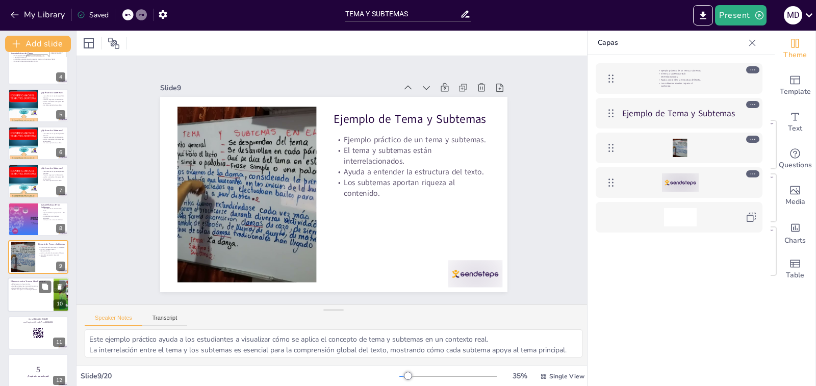
scroll to position [161, 0]
